Goal: Task Accomplishment & Management: Use online tool/utility

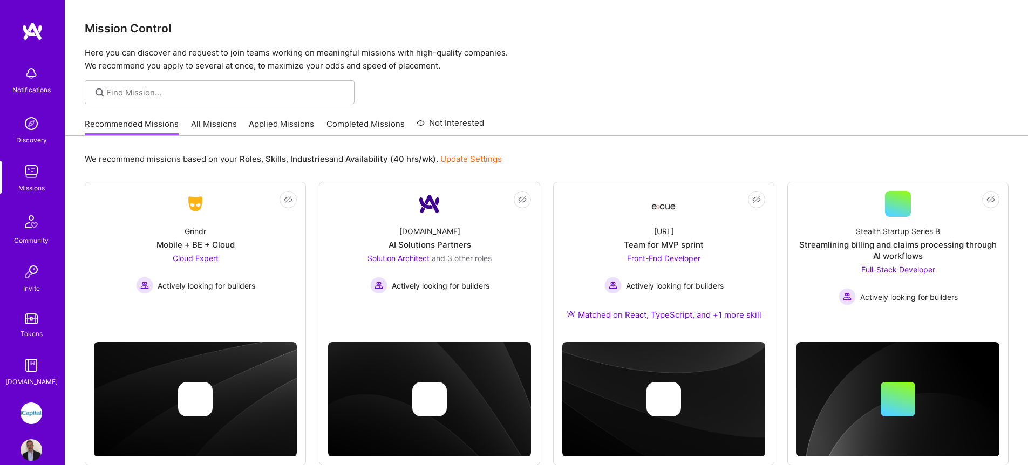
click at [200, 121] on link "All Missions" at bounding box center [214, 127] width 46 height 18
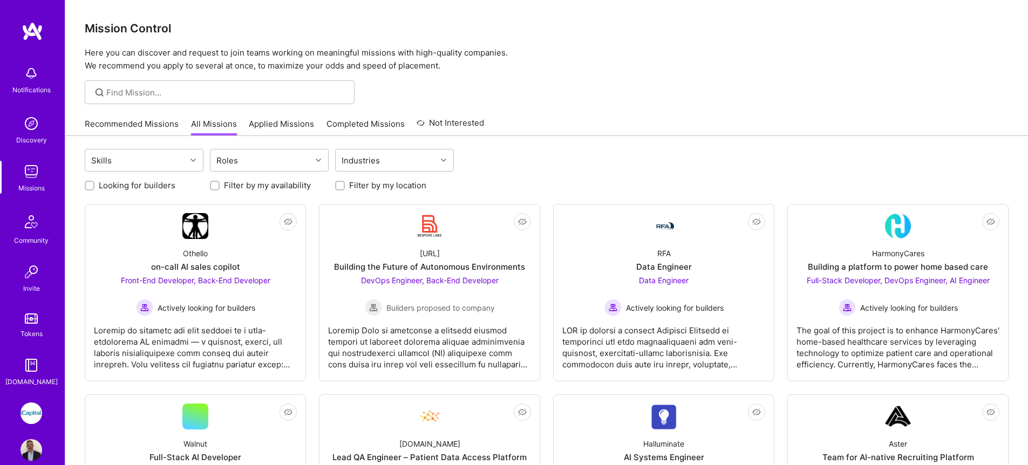
click at [267, 129] on link "Applied Missions" at bounding box center [281, 127] width 65 height 18
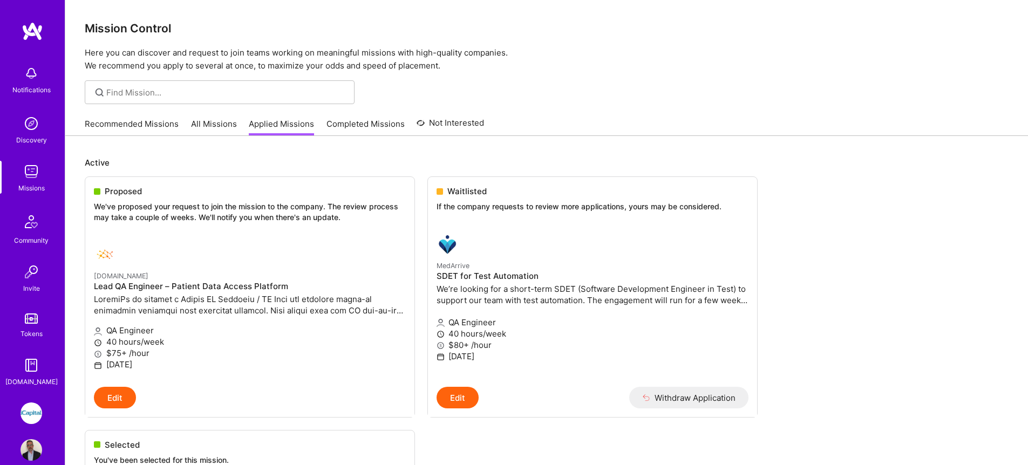
click at [32, 410] on img at bounding box center [32, 414] width 22 height 22
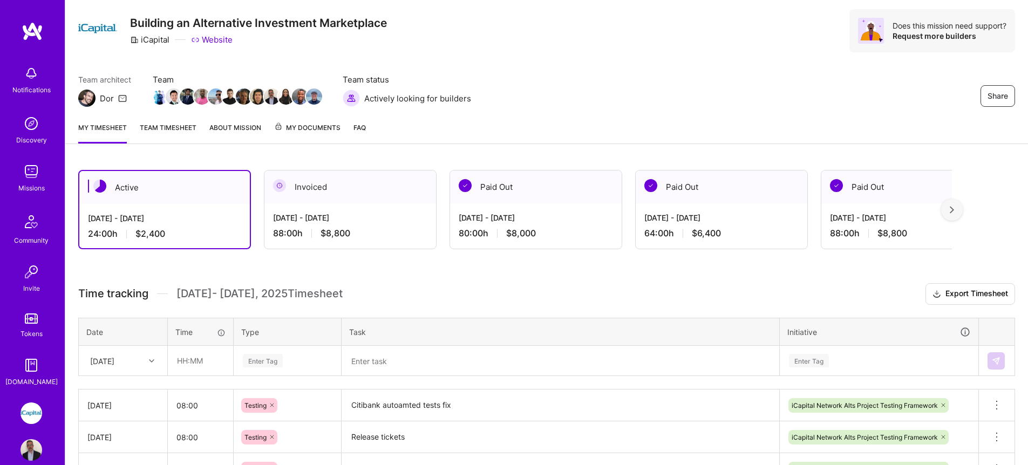
scroll to position [131, 0]
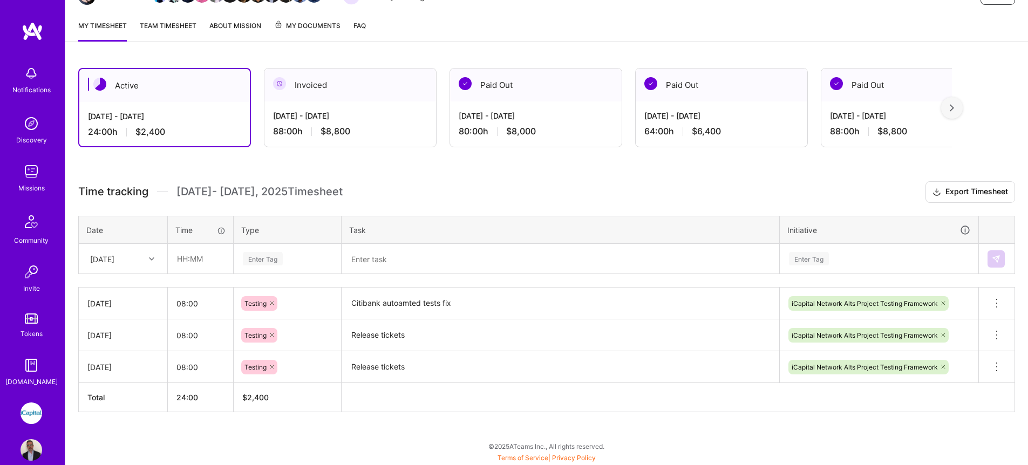
click at [146, 254] on div at bounding box center [153, 259] width 17 height 14
click at [201, 203] on div "Time tracking [DATE] - [DATE] Timesheet Export Timesheet Date Time Type Task In…" at bounding box center [546, 296] width 937 height 231
click at [151, 259] on icon at bounding box center [151, 258] width 5 height 5
click at [139, 379] on div "[DATE] [DATE] [DATE] [DATE] [DATE] [DATE] [DATE] [DATE] [DATE] [DATE] [DATE] [D…" at bounding box center [122, 358] width 87 height 162
click at [139, 382] on div "[DATE]" at bounding box center [122, 389] width 87 height 20
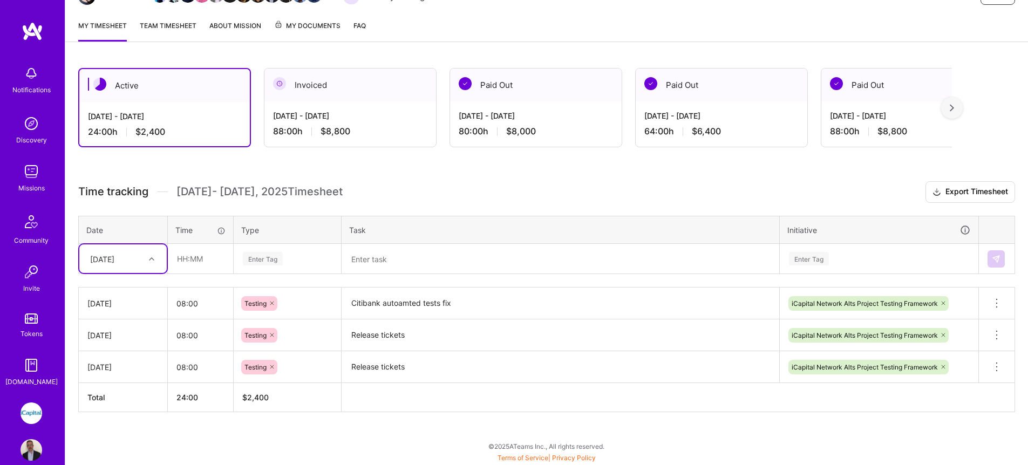
click at [278, 258] on div "Enter Tag" at bounding box center [263, 258] width 40 height 17
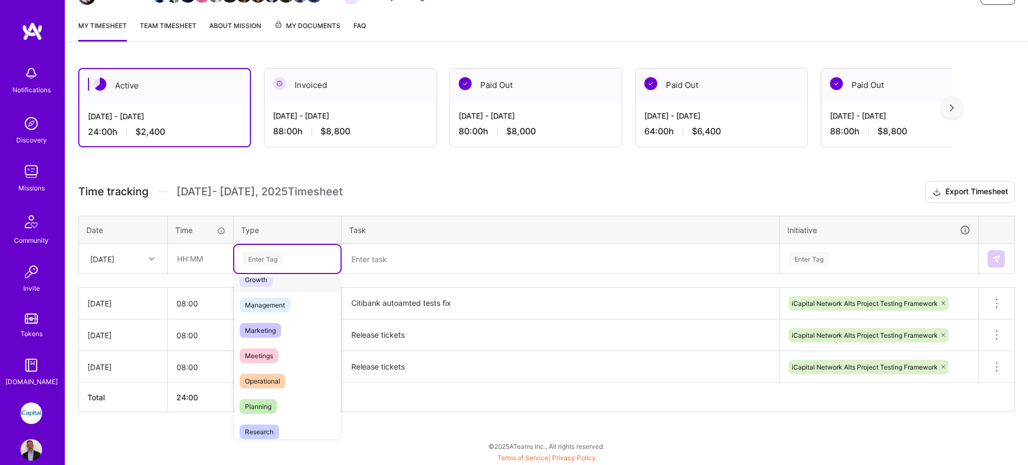
scroll to position [308, 0]
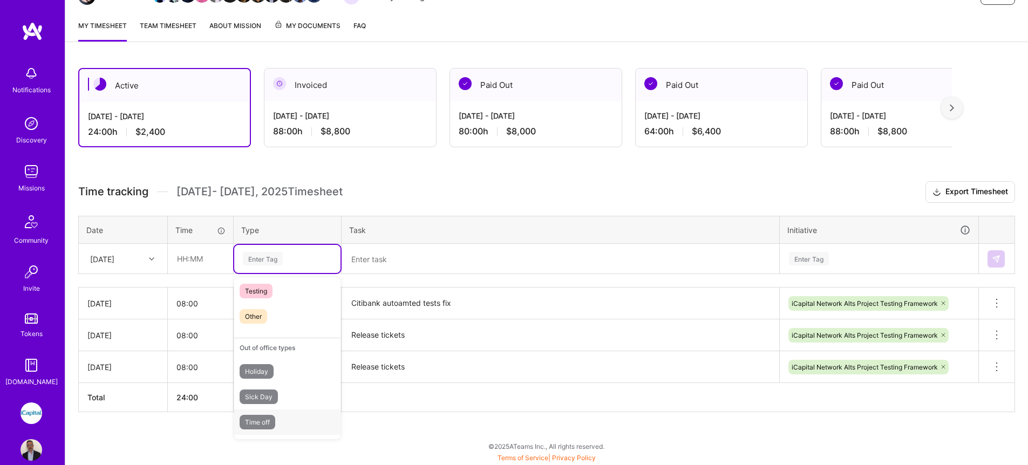
click at [287, 425] on div "Time off" at bounding box center [287, 422] width 106 height 25
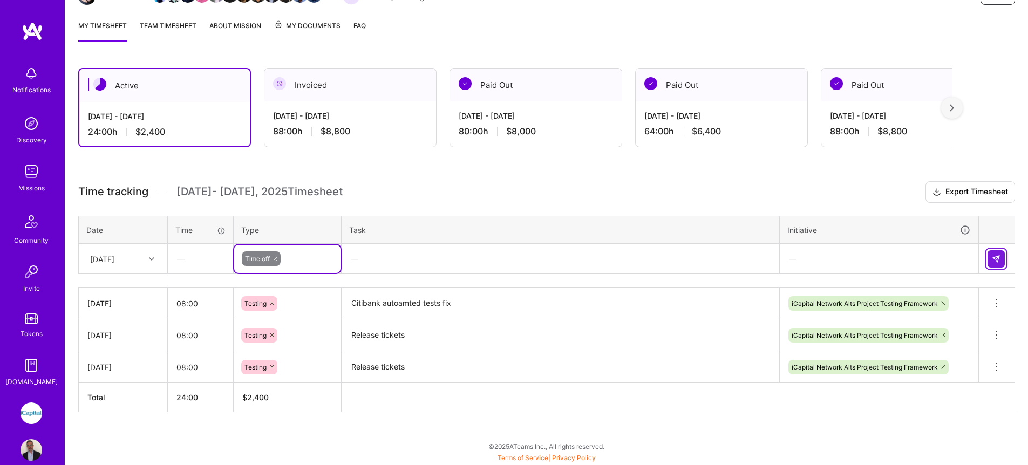
click at [1001, 260] on button at bounding box center [996, 258] width 17 height 17
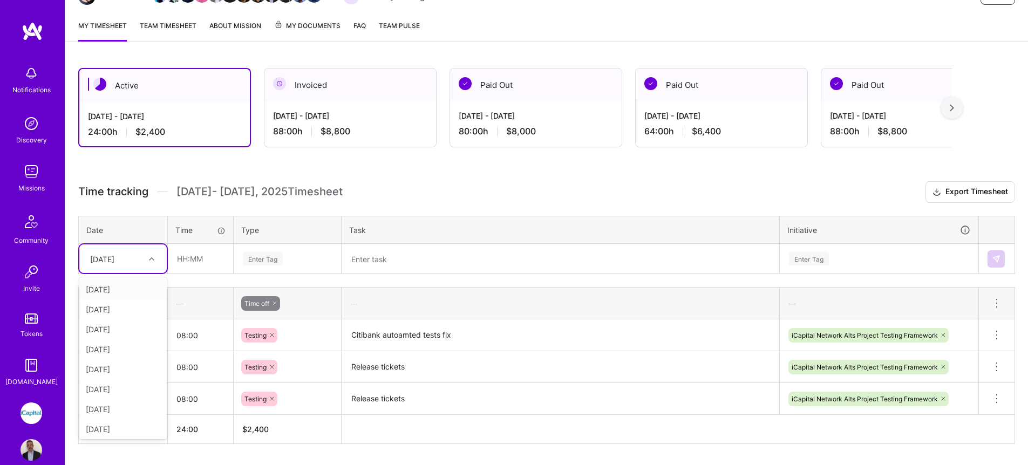
click at [131, 257] on div "[DATE]" at bounding box center [115, 259] width 60 height 18
click at [132, 395] on div "[DATE]" at bounding box center [122, 389] width 87 height 20
click at [268, 257] on div "Enter Tag" at bounding box center [263, 258] width 40 height 17
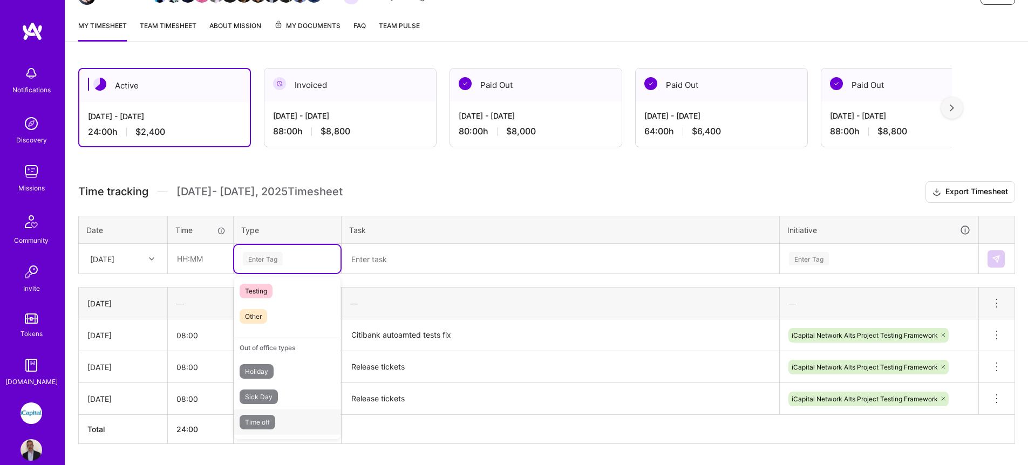
click at [293, 419] on div "Time off" at bounding box center [287, 422] width 106 height 25
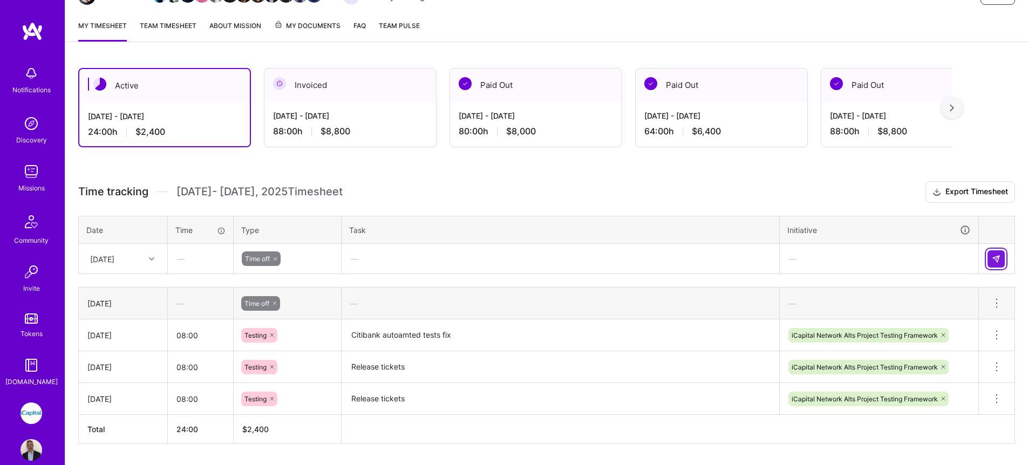
click at [993, 255] on img at bounding box center [996, 259] width 9 height 9
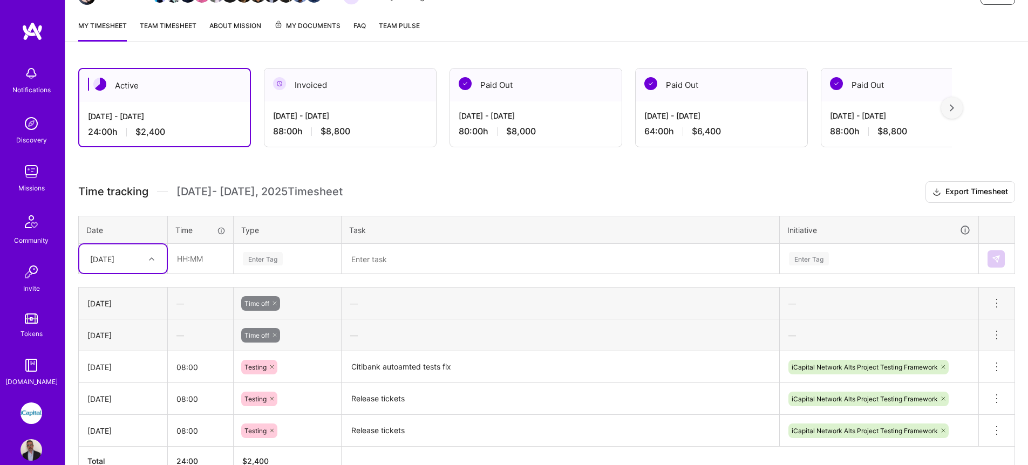
click at [143, 259] on div "[DATE]" at bounding box center [115, 259] width 60 height 18
click at [128, 404] on div "[DATE]" at bounding box center [122, 409] width 87 height 20
click at [213, 266] on input "text" at bounding box center [200, 258] width 64 height 29
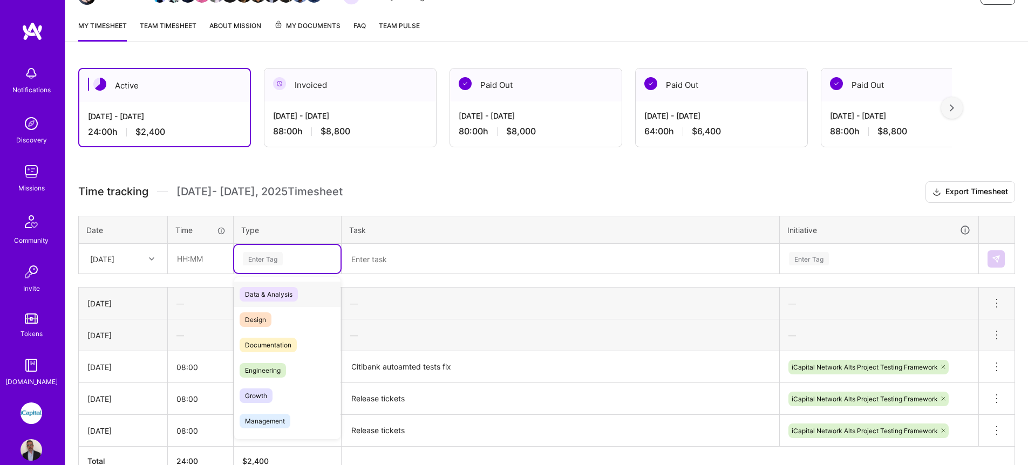
click at [269, 259] on div "Enter Tag" at bounding box center [263, 258] width 40 height 17
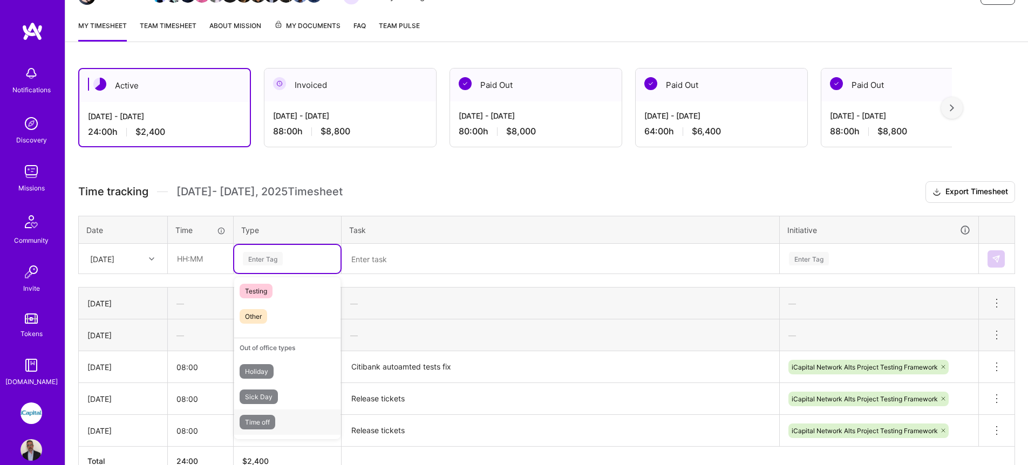
click at [281, 426] on div "Time off" at bounding box center [287, 422] width 106 height 25
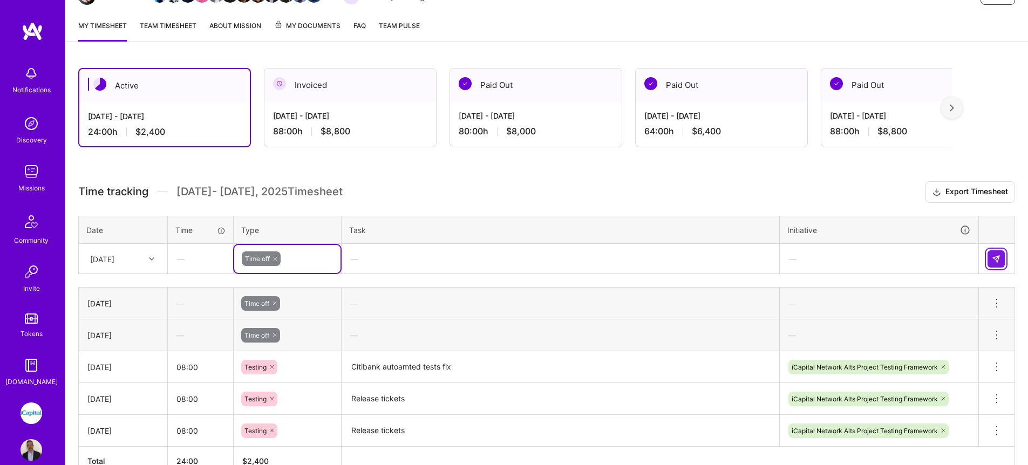
click at [997, 259] on img at bounding box center [996, 259] width 9 height 9
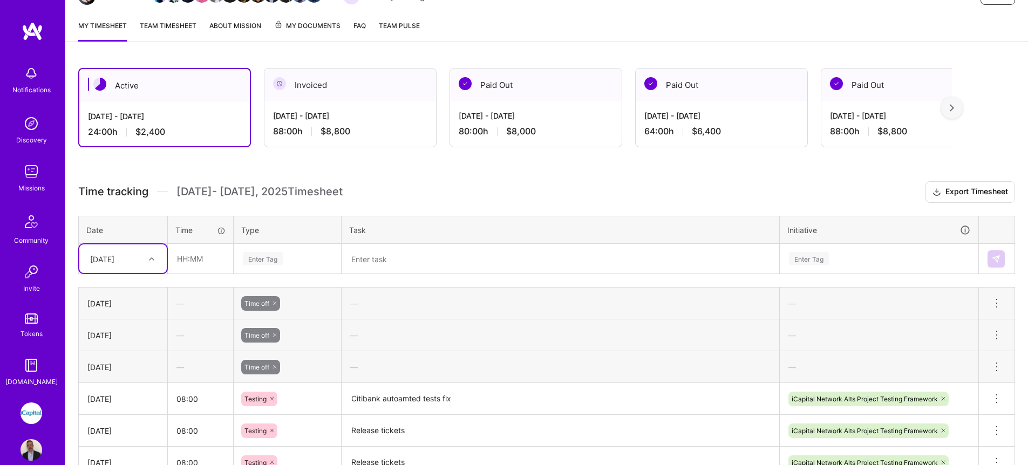
click at [153, 254] on div at bounding box center [153, 259] width 17 height 14
click at [131, 430] on div "[DATE]" at bounding box center [122, 429] width 87 height 20
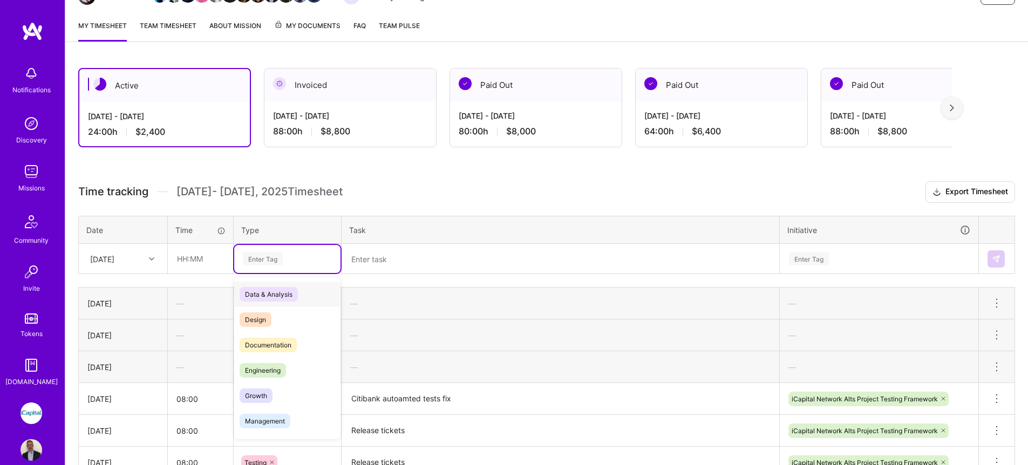
click at [264, 264] on div "Enter Tag" at bounding box center [263, 258] width 40 height 17
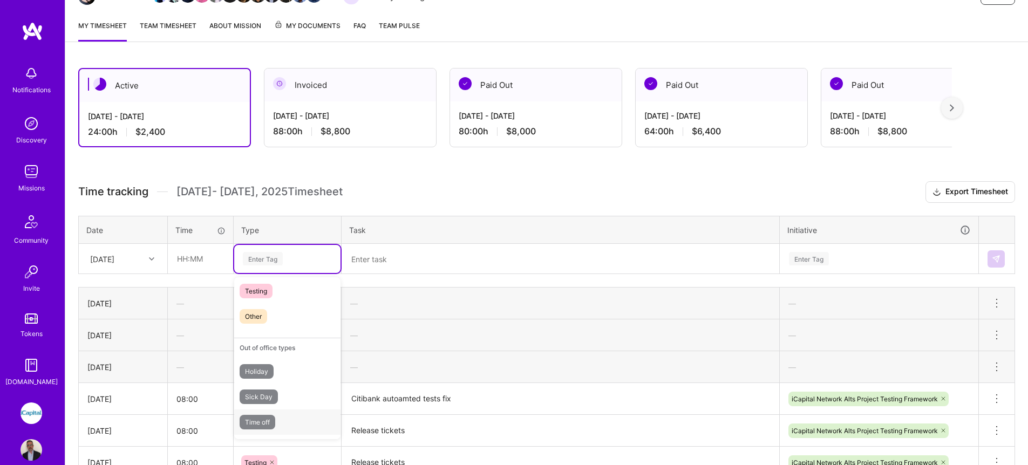
click at [276, 422] on div "Time off" at bounding box center [287, 422] width 106 height 25
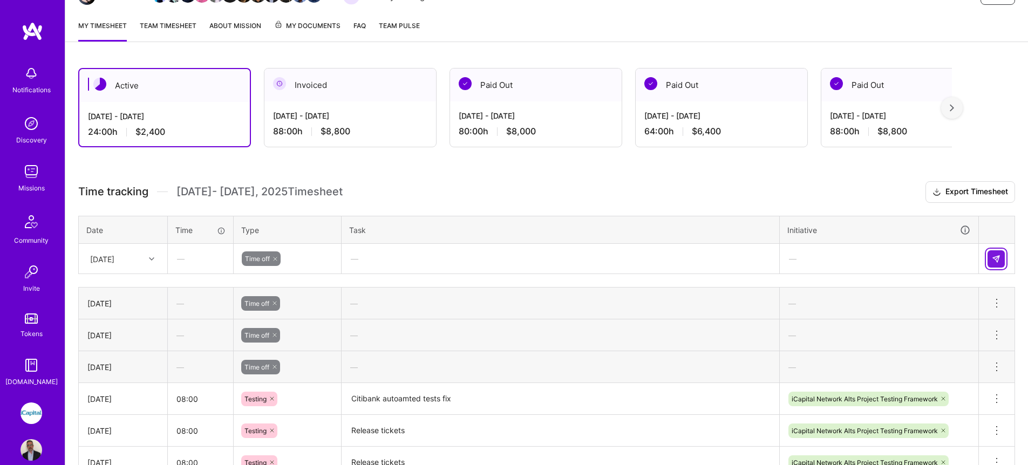
click at [988, 262] on button at bounding box center [996, 258] width 17 height 17
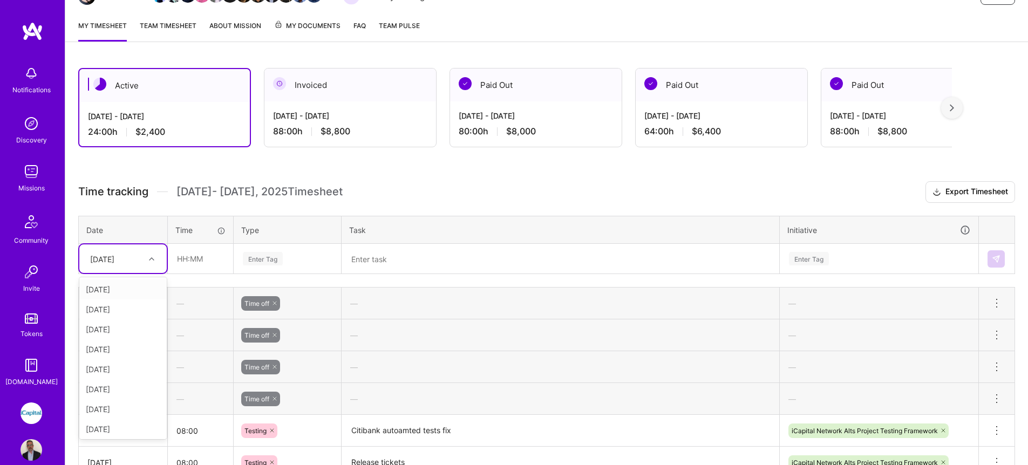
click at [119, 266] on div "[DATE]" at bounding box center [115, 259] width 60 height 18
click at [99, 343] on div "[DATE]" at bounding box center [122, 347] width 87 height 20
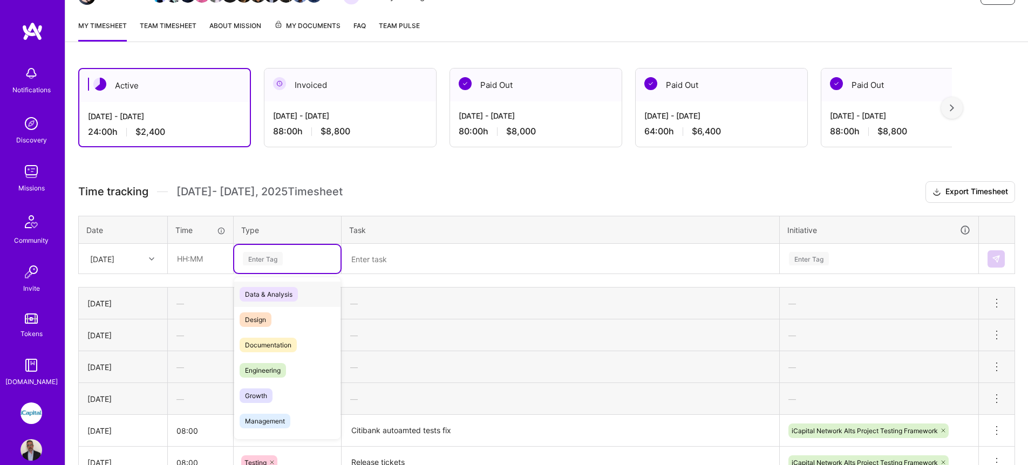
click at [292, 270] on div "Enter Tag" at bounding box center [287, 259] width 106 height 28
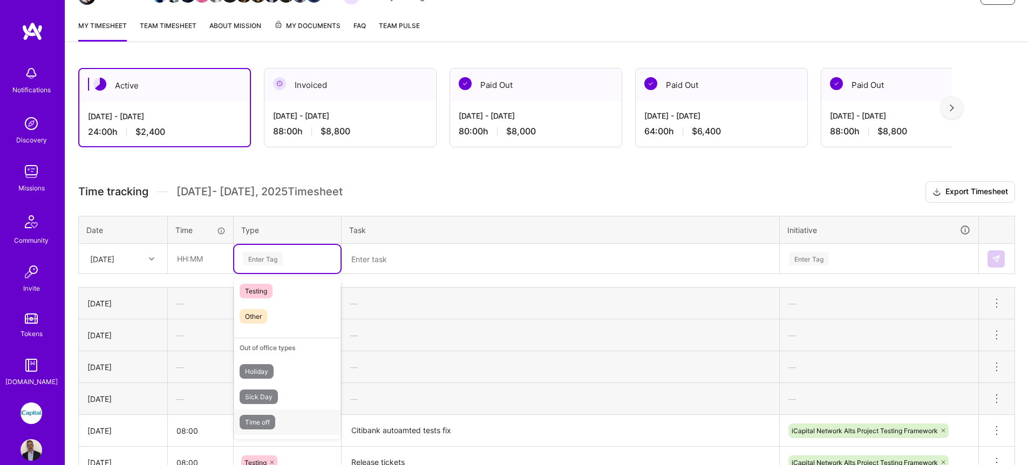
click at [256, 422] on span "Time off" at bounding box center [258, 422] width 36 height 15
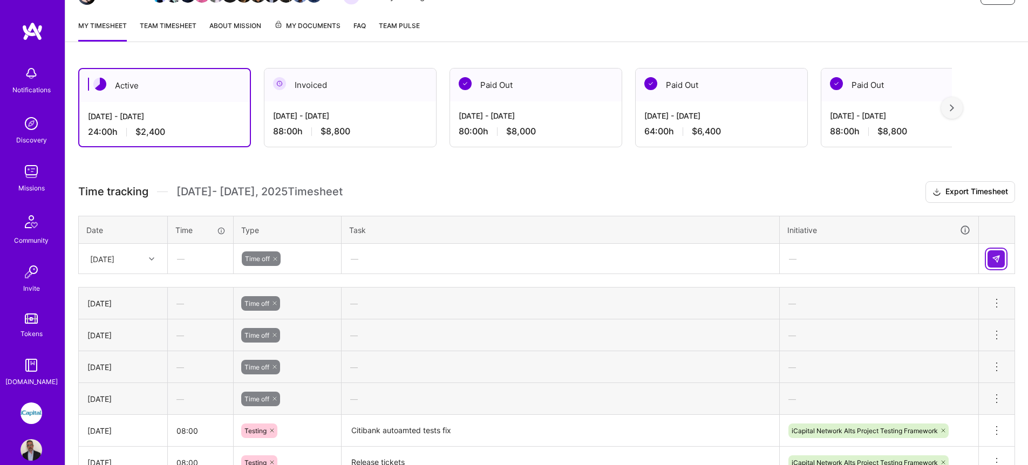
click at [998, 260] on img at bounding box center [996, 259] width 9 height 9
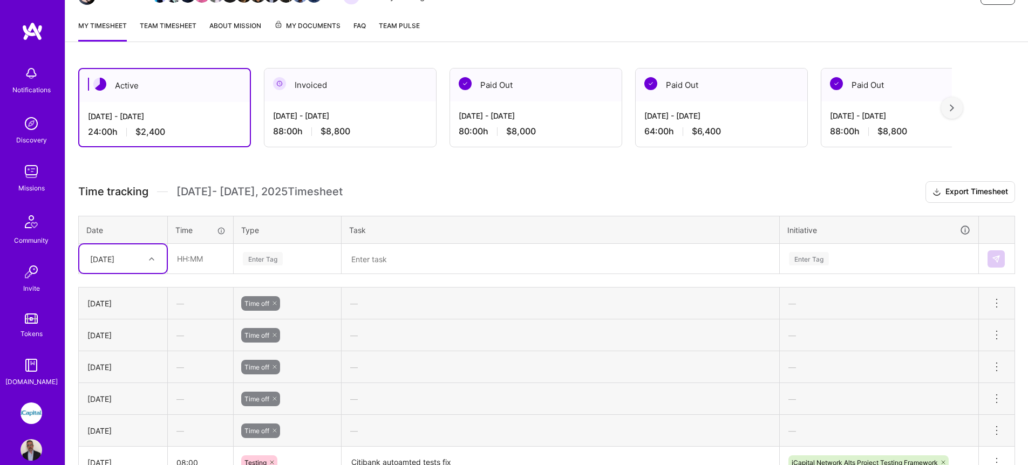
click at [130, 259] on div "[DATE]" at bounding box center [115, 259] width 60 height 18
click at [124, 402] on div "[DATE]" at bounding box center [122, 408] width 87 height 20
click at [214, 303] on div "—" at bounding box center [200, 303] width 65 height 29
click at [213, 267] on input "text" at bounding box center [200, 258] width 64 height 29
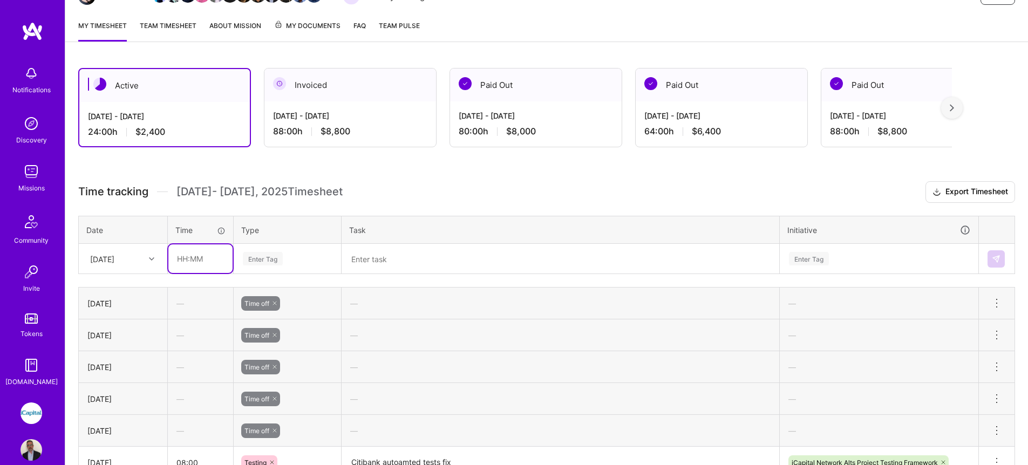
type input "08:00"
click at [259, 259] on div "Enter Tag" at bounding box center [263, 258] width 40 height 17
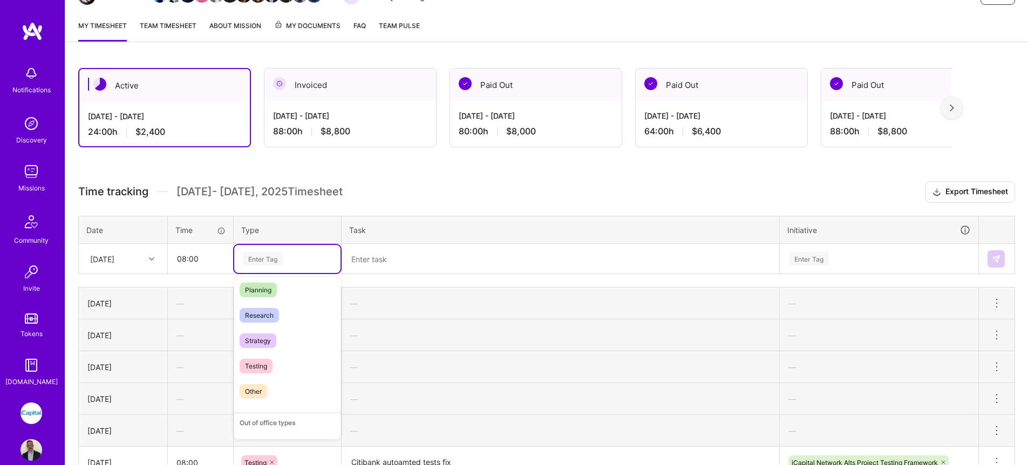
scroll to position [264, 0]
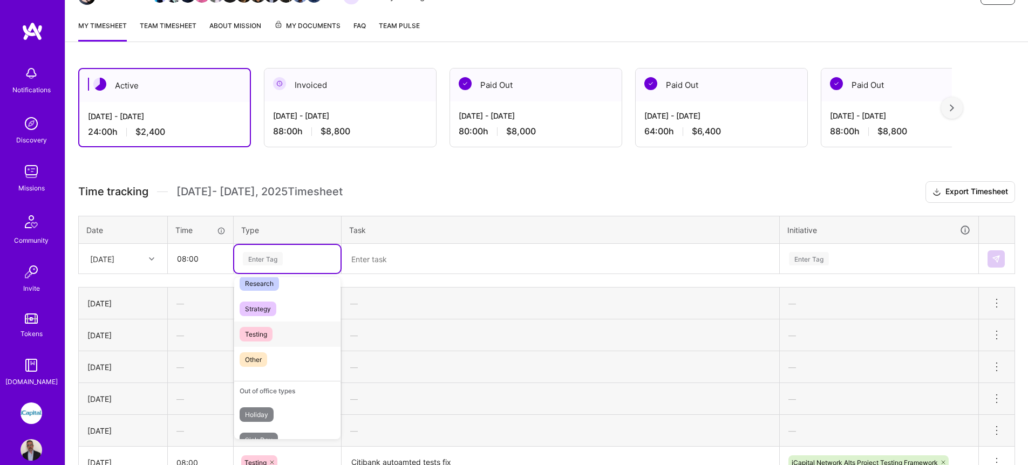
click at [260, 335] on span "Testing" at bounding box center [256, 334] width 33 height 15
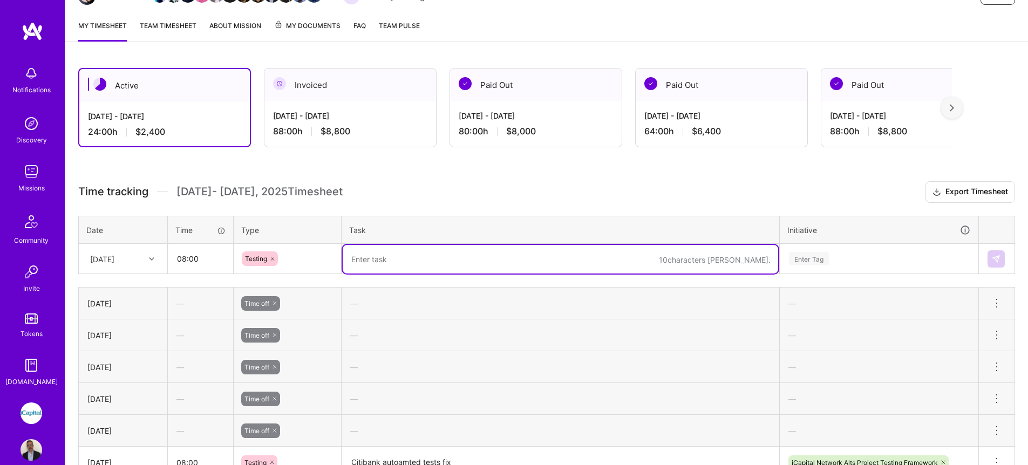
click at [370, 253] on textarea at bounding box center [561, 259] width 436 height 29
drag, startPoint x: 462, startPoint y: 263, endPoint x: 334, endPoint y: 257, distance: 128.6
click at [334, 257] on tr "[DATE] 08:00 Testing Regression issue fix Enter Tag" at bounding box center [547, 259] width 936 height 30
drag, startPoint x: 457, startPoint y: 266, endPoint x: 327, endPoint y: 261, distance: 129.6
click at [327, 261] on tr "[DATE] 08:00 Testing FIx regression issues Enter Tag" at bounding box center [547, 259] width 936 height 30
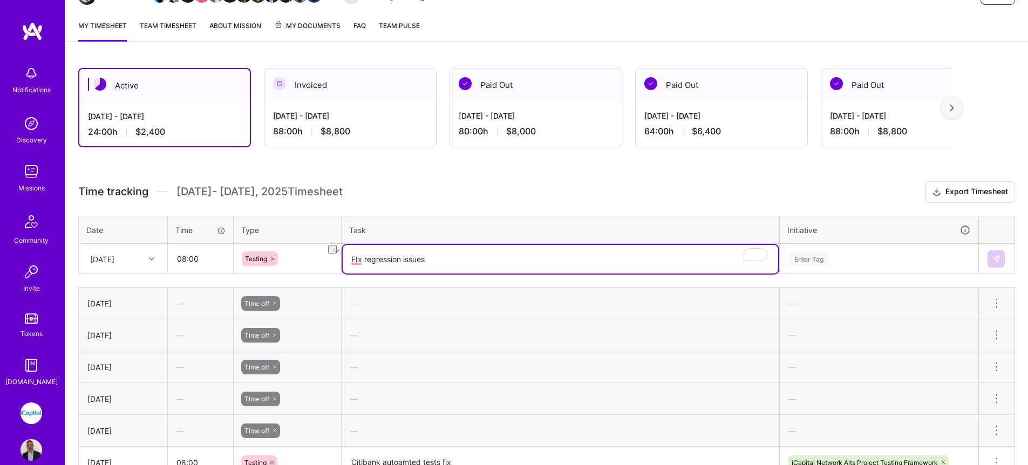
type textarea "FIx regression issues"
click at [839, 260] on div "Enter Tag" at bounding box center [879, 259] width 198 height 28
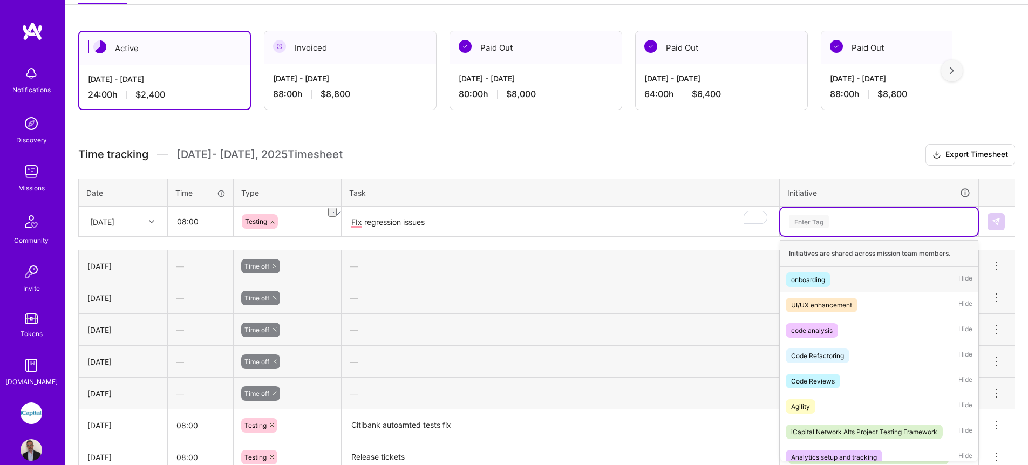
scroll to position [168, 0]
click at [873, 431] on div "iCapital Network Alts Project Testing Framework" at bounding box center [864, 431] width 146 height 11
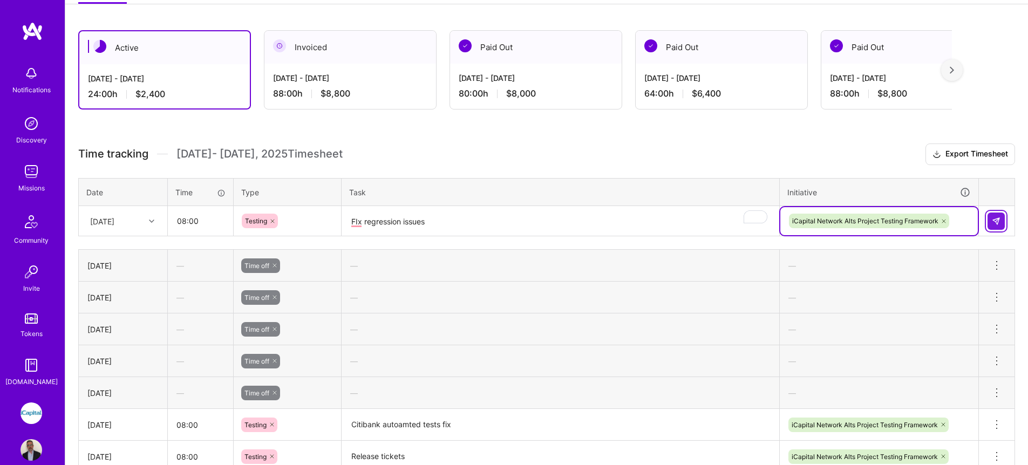
click at [995, 218] on img at bounding box center [996, 221] width 9 height 9
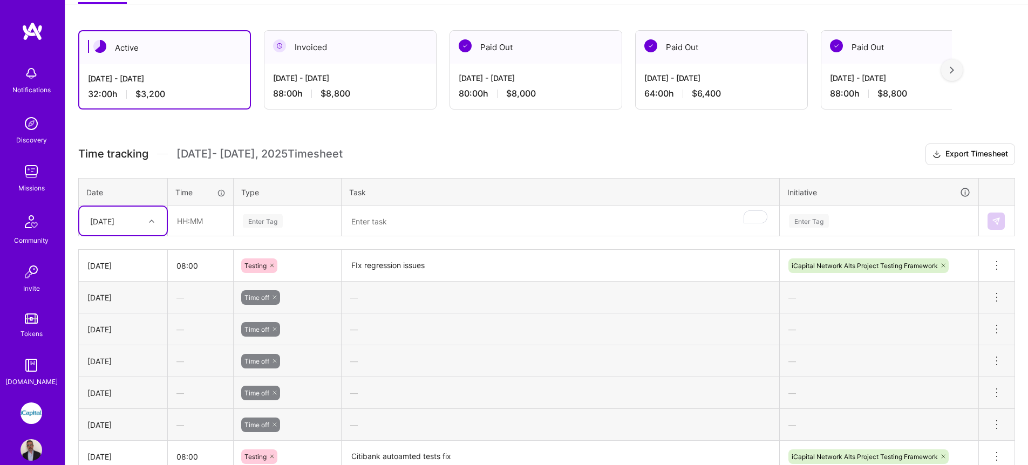
click at [148, 223] on div at bounding box center [153, 221] width 17 height 14
click at [117, 384] on div "[DATE]" at bounding box center [122, 389] width 87 height 20
drag, startPoint x: 223, startPoint y: 223, endPoint x: 223, endPoint y: 235, distance: 12.4
click at [223, 223] on input "text" at bounding box center [200, 221] width 64 height 29
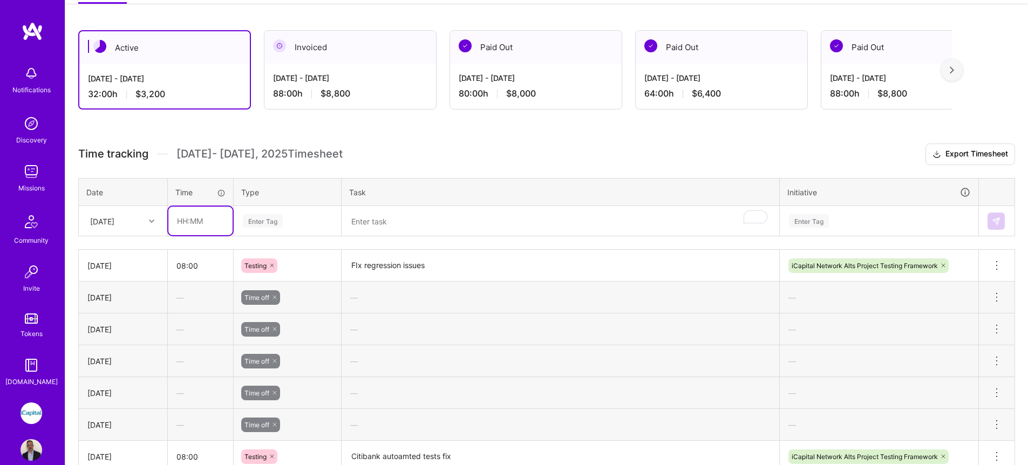
type input "08:00"
click at [288, 223] on div "Enter Tag" at bounding box center [287, 220] width 91 height 13
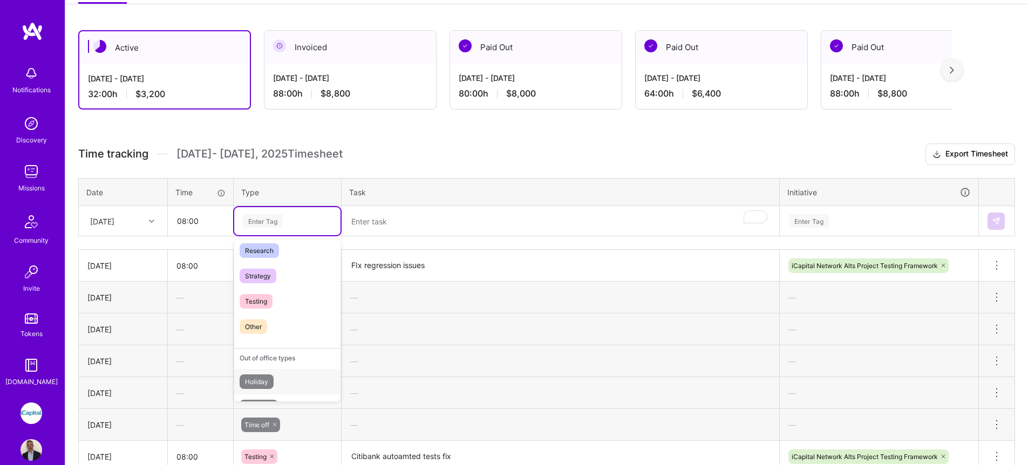
scroll to position [235, 0]
click at [273, 324] on span "Testing" at bounding box center [256, 326] width 33 height 15
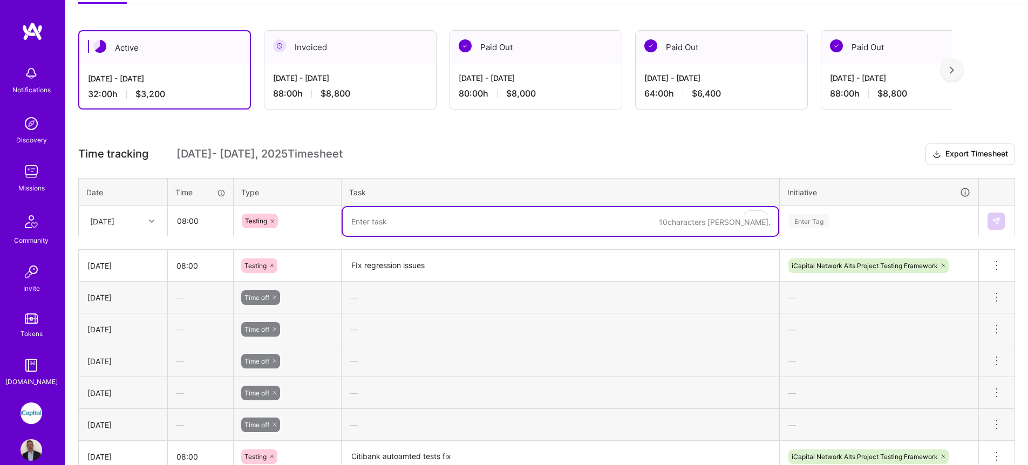
click at [378, 219] on textarea "To enrich screen reader interactions, please activate Accessibility in Grammarl…" at bounding box center [561, 221] width 436 height 29
paste textarea "FIx regression issues"
type textarea "FIx regression issues"
click at [865, 219] on div "Enter Tag" at bounding box center [879, 220] width 182 height 13
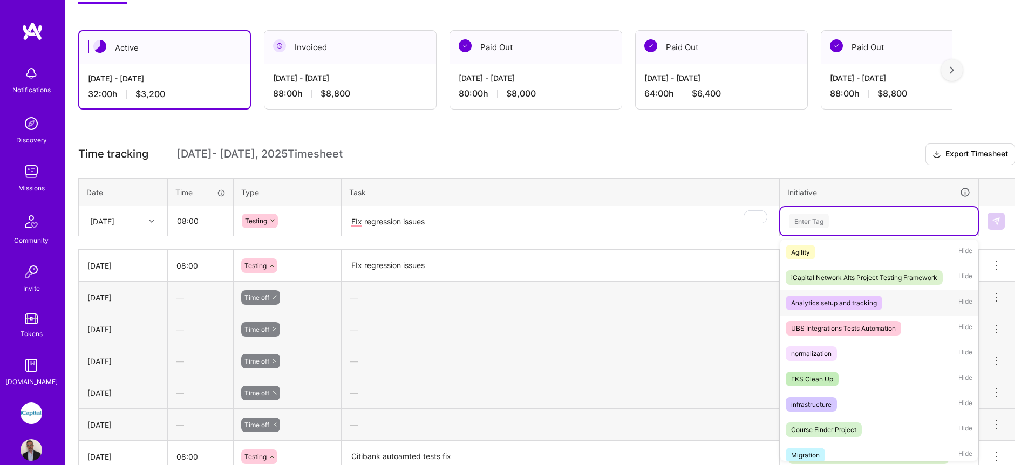
scroll to position [133, 0]
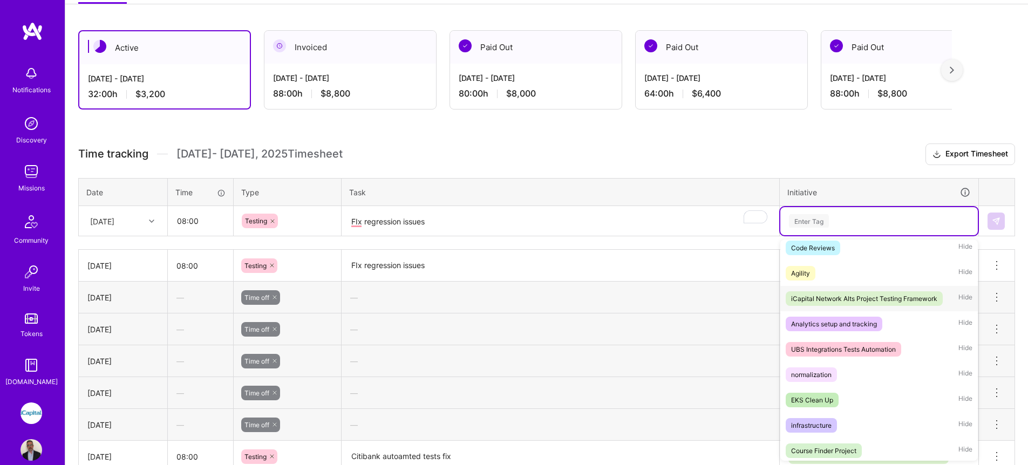
click at [828, 304] on span "iCapital Network Alts Project Testing Framework" at bounding box center [864, 298] width 157 height 15
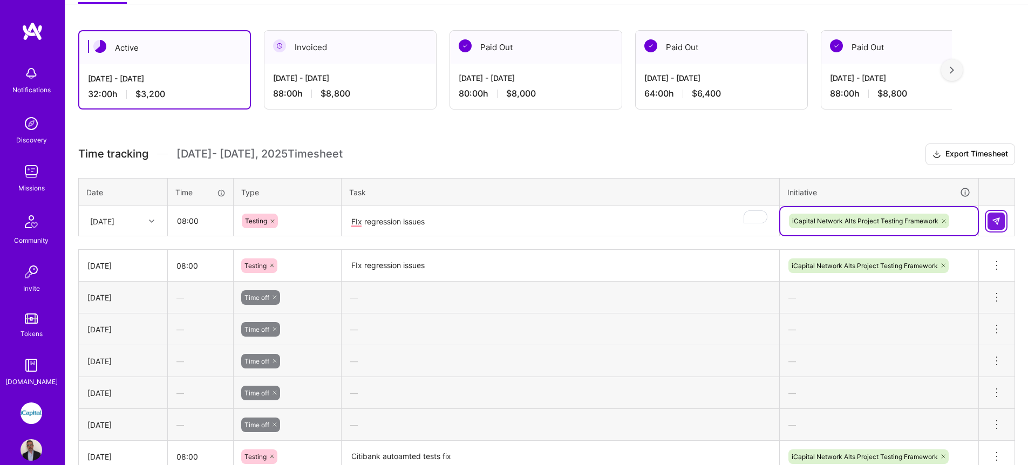
click at [990, 223] on button at bounding box center [996, 221] width 17 height 17
